Goal: Transaction & Acquisition: Purchase product/service

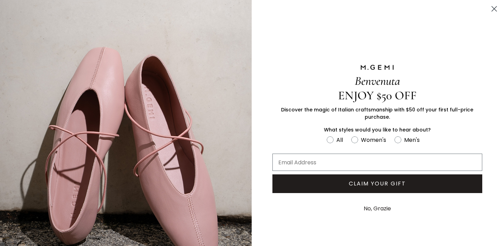
click at [495, 8] on circle "Close dialog" at bounding box center [493, 8] width 11 height 11
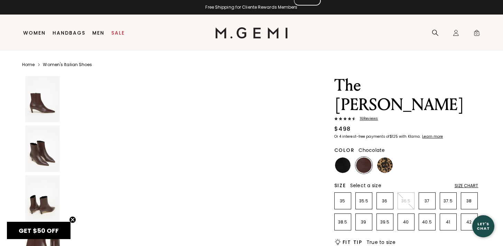
scroll to position [2010, 0]
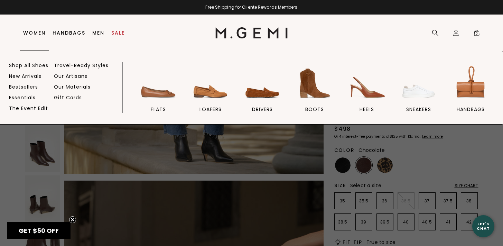
click at [34, 65] on link "Shop All Shoes" at bounding box center [28, 65] width 39 height 6
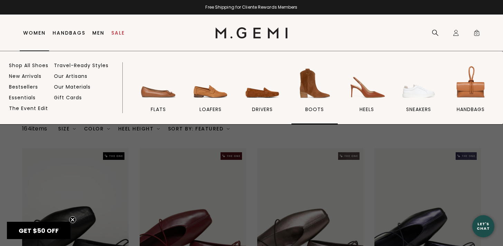
click at [307, 103] on link "BOOTS" at bounding box center [314, 94] width 47 height 60
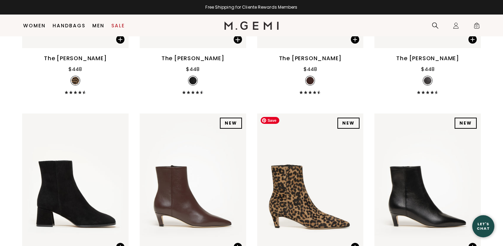
scroll to position [488, 0]
